Goal: Use online tool/utility: Utilize a website feature to perform a specific function

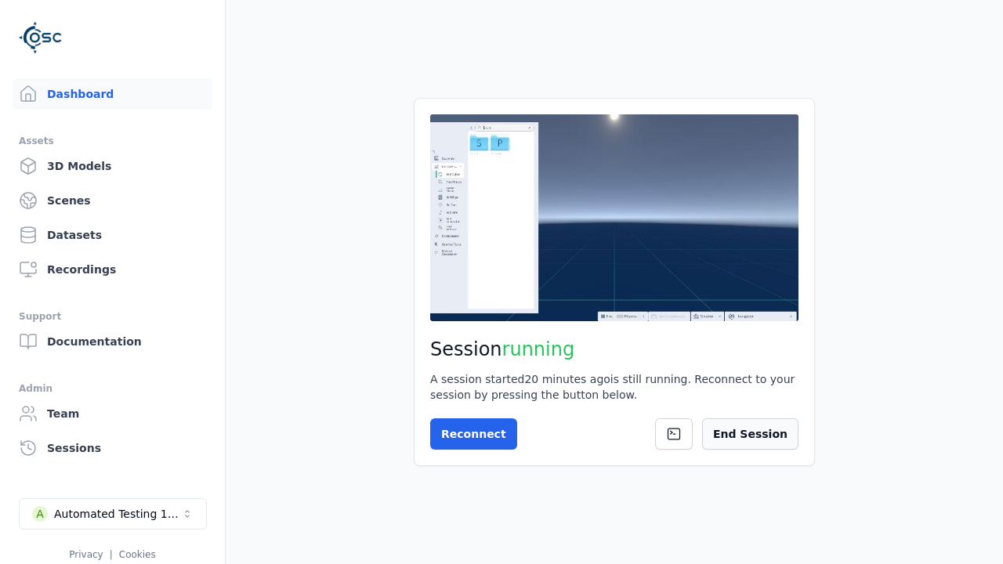
click at [764, 434] on button "End Session" at bounding box center [750, 434] width 96 height 31
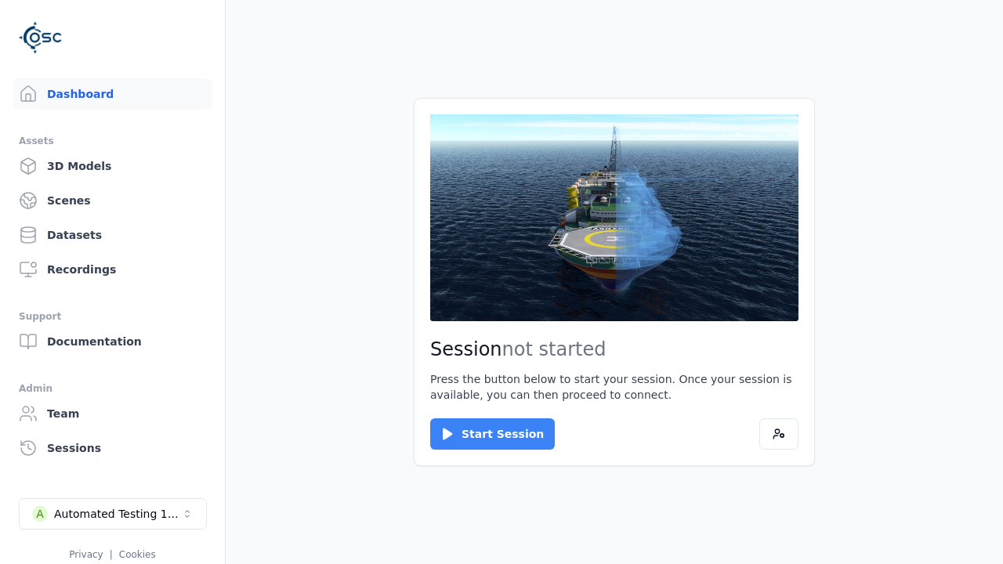
click at [483, 434] on button "Start Session" at bounding box center [492, 434] width 125 height 31
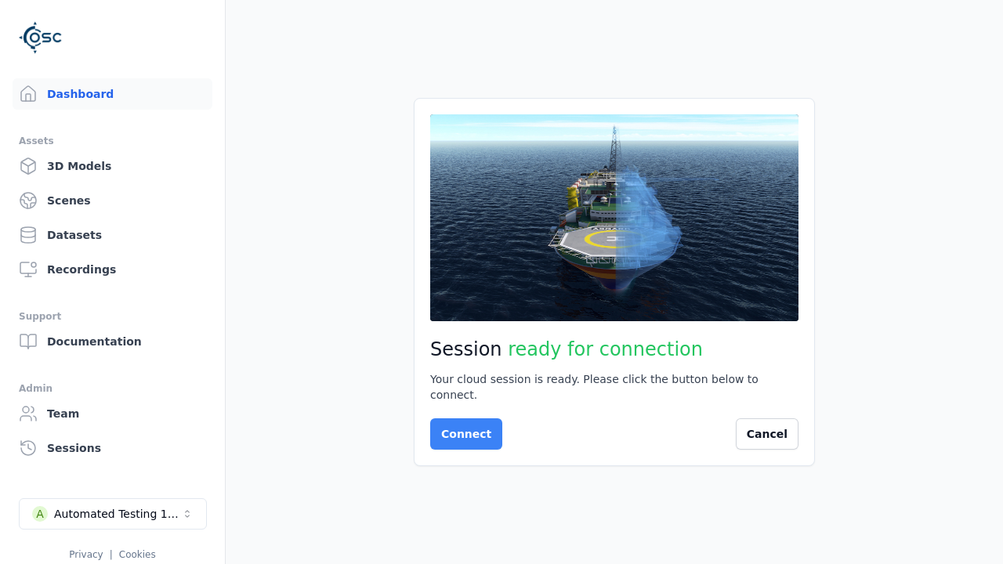
click at [462, 426] on button "Connect" at bounding box center [466, 434] width 72 height 31
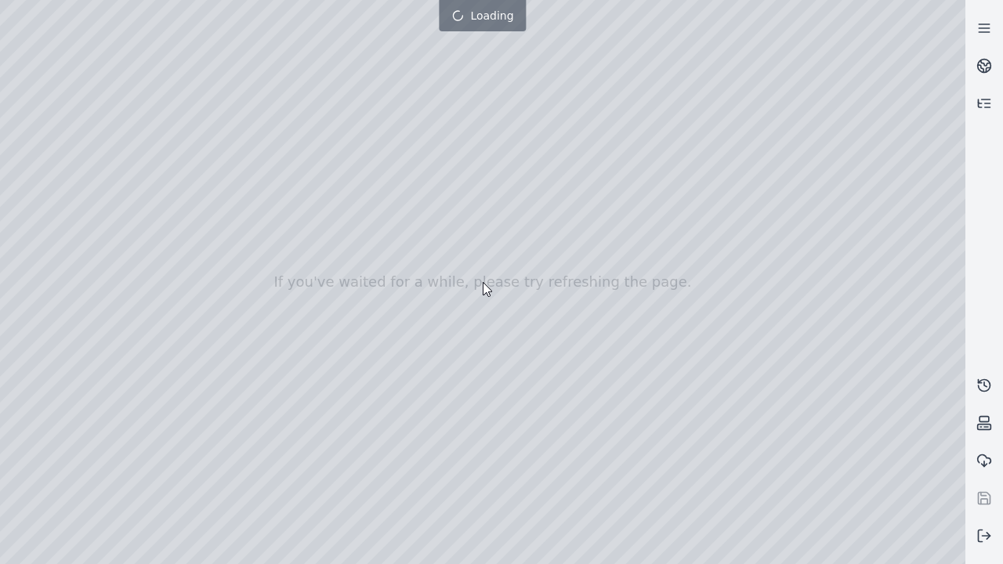
click at [4, 4] on div at bounding box center [483, 282] width 966 height 564
click at [49, 143] on div at bounding box center [483, 282] width 966 height 564
click at [27, 164] on div at bounding box center [483, 282] width 966 height 564
click at [259, 34] on div at bounding box center [483, 282] width 966 height 564
click at [119, 74] on div at bounding box center [483, 282] width 966 height 564
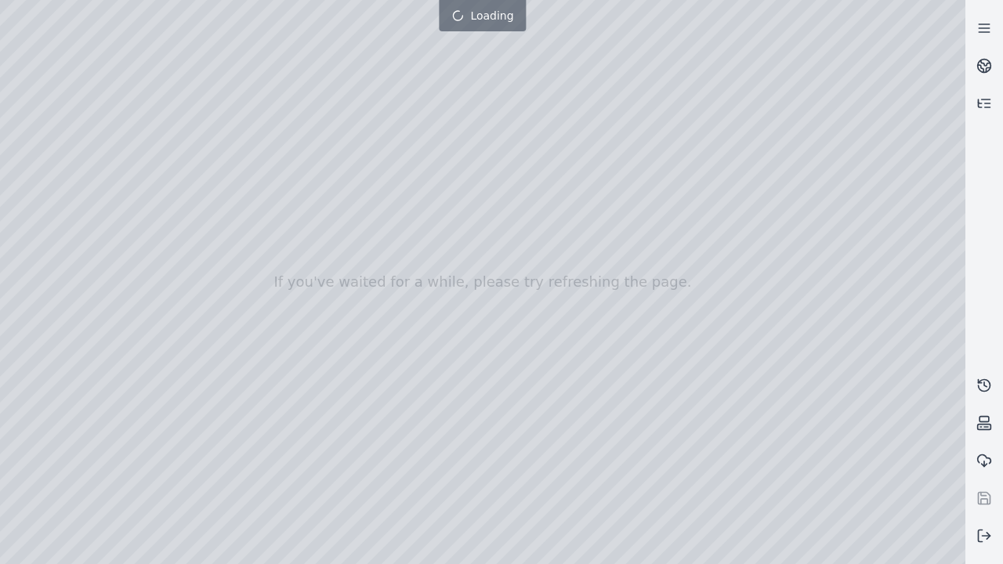
click at [725, 551] on div at bounding box center [483, 282] width 966 height 564
